Goal: Information Seeking & Learning: Understand process/instructions

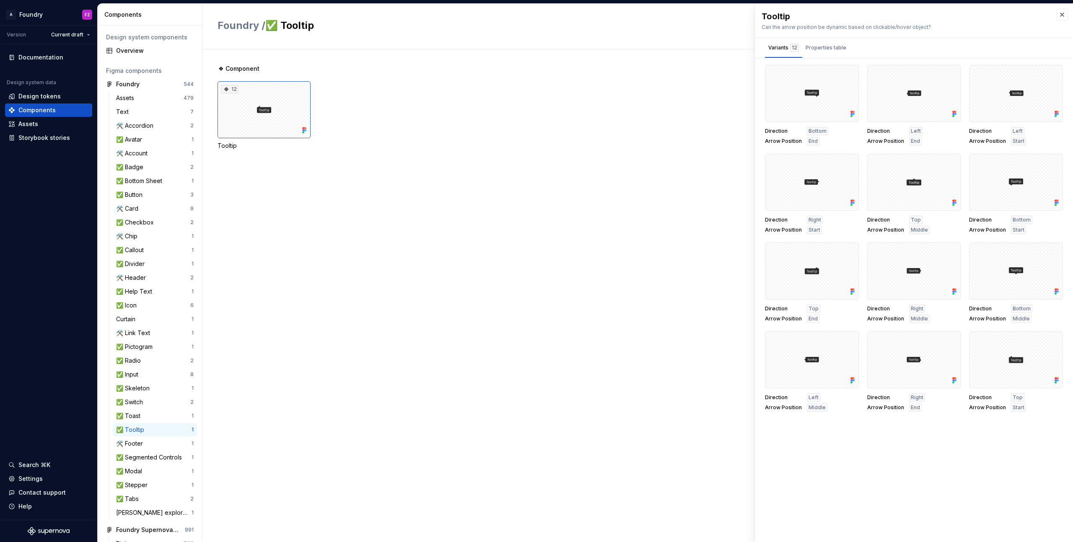
click at [428, 296] on div "❖ Component 12 Tooltip" at bounding box center [644, 295] width 855 height 493
click at [826, 41] on button "Properties table" at bounding box center [825, 48] width 47 height 20
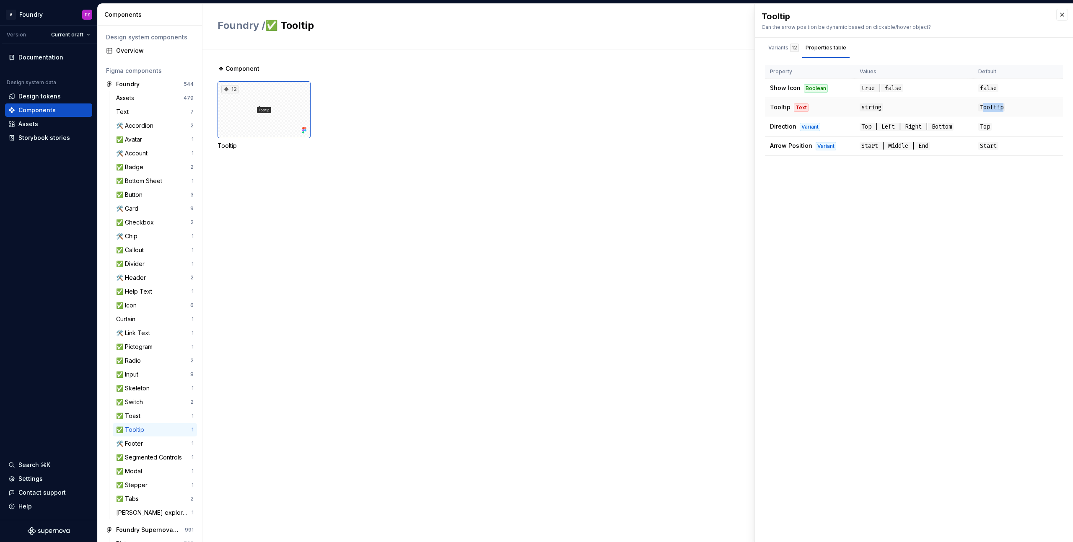
drag, startPoint x: 996, startPoint y: 108, endPoint x: 1011, endPoint y: 108, distance: 14.7
click at [1011, 107] on td "Tooltip" at bounding box center [1018, 107] width 90 height 19
click at [1011, 109] on td "Tooltip" at bounding box center [1018, 107] width 90 height 19
drag, startPoint x: 996, startPoint y: 90, endPoint x: 980, endPoint y: 88, distance: 15.6
click at [980, 88] on span "false" at bounding box center [988, 88] width 20 height 8
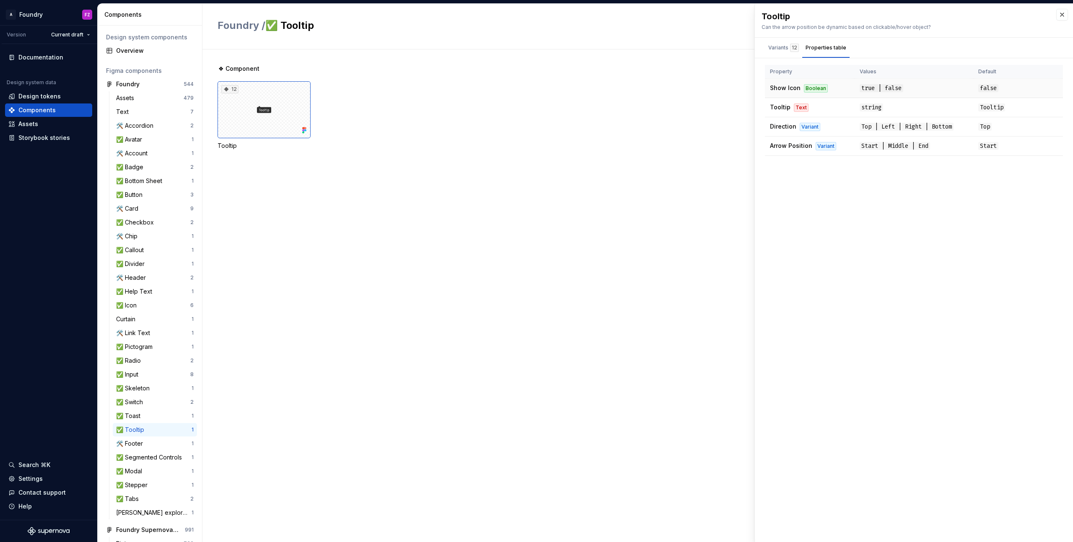
click at [817, 91] on div "Boolean" at bounding box center [816, 88] width 24 height 8
click at [827, 93] on td "Show Icon Boolean" at bounding box center [810, 88] width 90 height 19
click at [817, 91] on div "Boolean" at bounding box center [816, 88] width 24 height 8
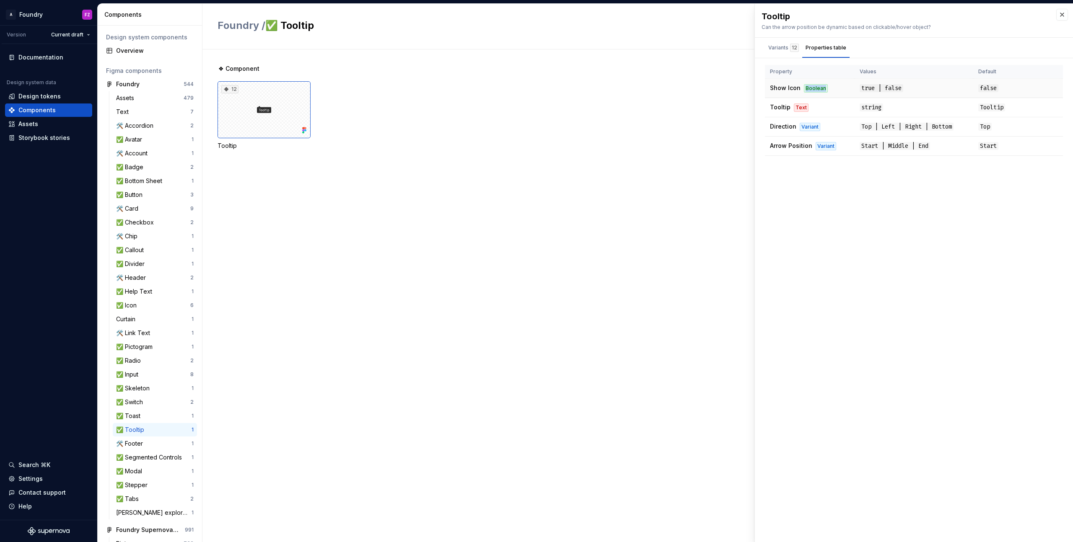
click at [817, 91] on div "Boolean" at bounding box center [816, 88] width 24 height 8
click at [825, 95] on td "Show Icon Boolean" at bounding box center [810, 88] width 90 height 19
drag, startPoint x: 823, startPoint y: 89, endPoint x: 804, endPoint y: 90, distance: 18.5
click at [804, 90] on div "Boolean" at bounding box center [816, 88] width 24 height 8
click at [814, 95] on td "Show Icon Boolean" at bounding box center [810, 88] width 90 height 19
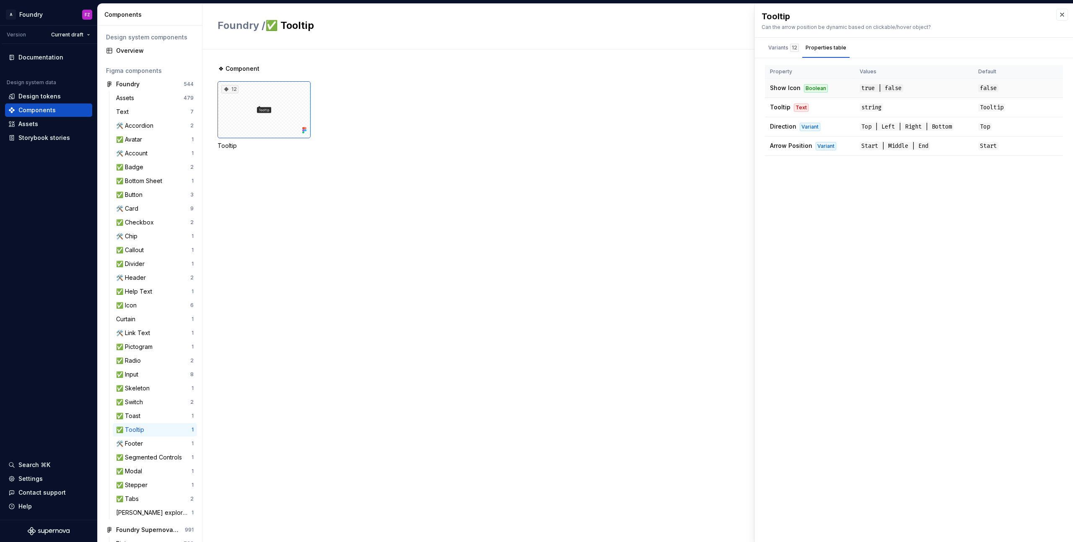
click at [822, 90] on div "Boolean" at bounding box center [816, 88] width 24 height 8
click at [826, 94] on td "Show Icon Boolean" at bounding box center [810, 88] width 90 height 19
drag, startPoint x: 823, startPoint y: 89, endPoint x: 814, endPoint y: 92, distance: 9.4
click at [804, 90] on div "Boolean" at bounding box center [816, 88] width 24 height 8
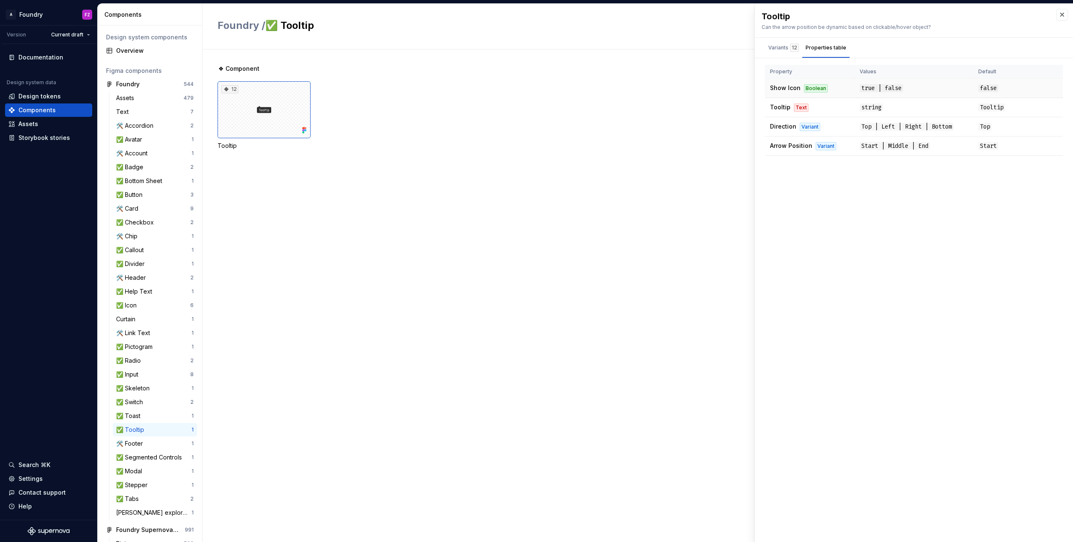
click at [825, 95] on td "Show Icon Boolean" at bounding box center [810, 88] width 90 height 19
drag, startPoint x: 823, startPoint y: 88, endPoint x: 811, endPoint y: 92, distance: 12.9
click at [804, 88] on div "Boolean" at bounding box center [816, 88] width 24 height 8
click at [824, 97] on td "Show Icon Boolean" at bounding box center [810, 88] width 90 height 19
drag, startPoint x: 822, startPoint y: 88, endPoint x: 806, endPoint y: 87, distance: 16.4
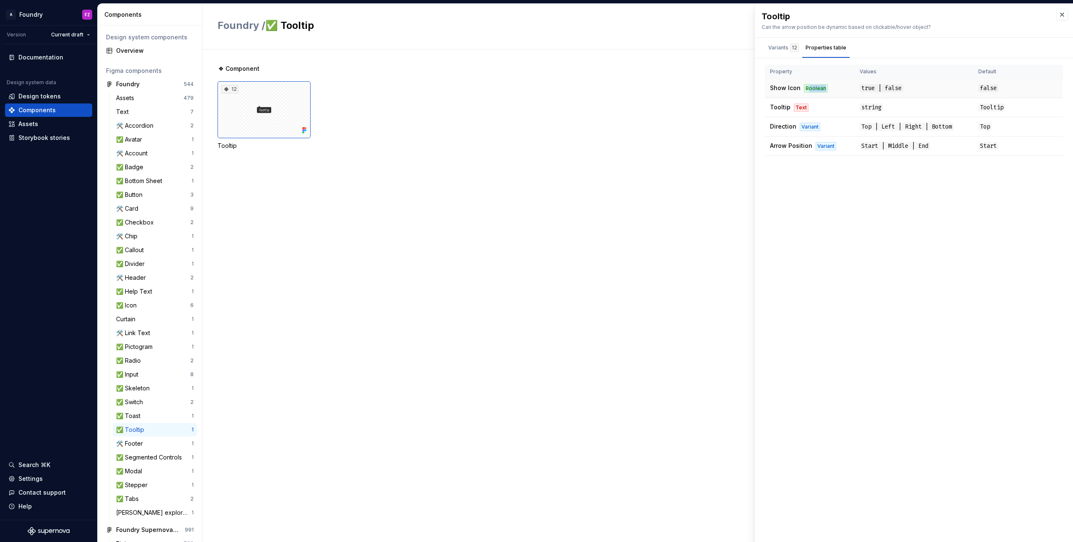
click at [806, 87] on div "Boolean" at bounding box center [816, 88] width 24 height 8
click at [820, 93] on td "Show Icon Boolean" at bounding box center [810, 88] width 90 height 19
click at [822, 88] on div "Boolean" at bounding box center [816, 88] width 24 height 8
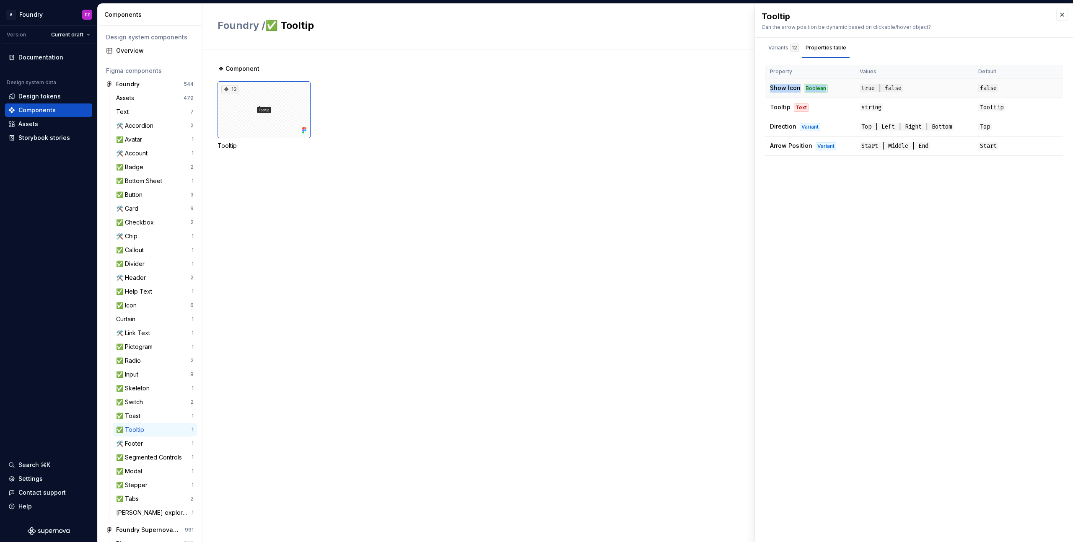
click at [828, 91] on td "Show Icon Boolean" at bounding box center [810, 88] width 90 height 19
